Goal: Task Accomplishment & Management: Manage account settings

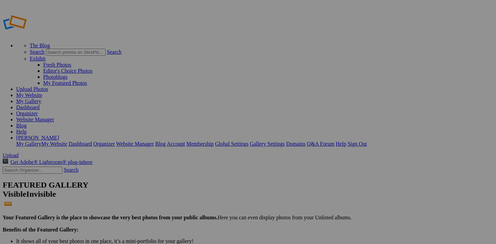
scroll to position [104, 0]
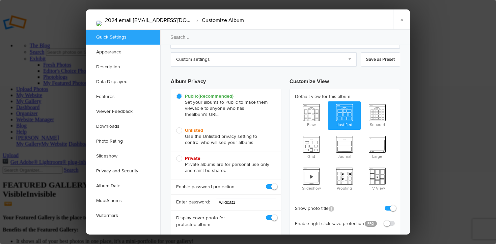
scroll to position [31, 0]
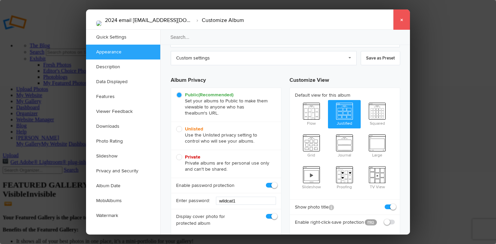
click at [404, 20] on link "×" at bounding box center [401, 19] width 17 height 20
